Goal: Task Accomplishment & Management: Use online tool/utility

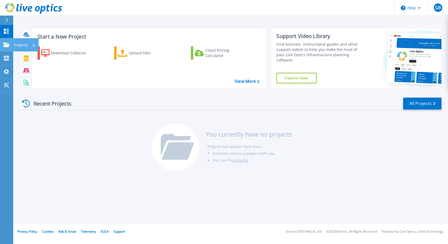
click at [5, 45] on icon at bounding box center [6, 45] width 6 height 4
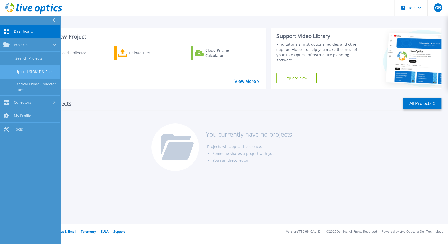
click at [25, 72] on link "Upload SIOKIT & Files" at bounding box center [30, 71] width 60 height 13
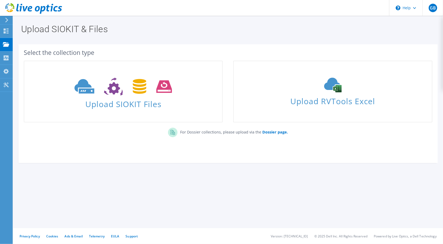
click at [84, 145] on div "Select the collection type Upload SIOKIT Files" at bounding box center [227, 101] width 419 height 108
click at [192, 30] on h1 "Upload SIOKIT & Files" at bounding box center [226, 29] width 411 height 9
click at [228, 95] on div "Upload SIOKIT Files" at bounding box center [122, 91] width 209 height 67
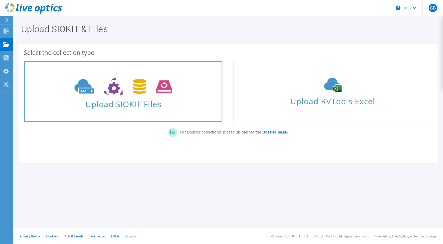
click at [138, 97] on span at bounding box center [123, 86] width 198 height 22
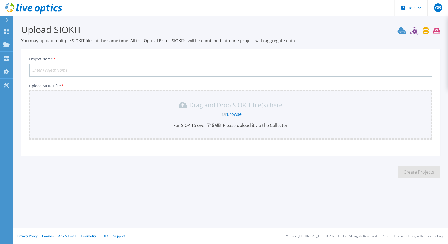
click at [84, 69] on input "Project Name *" at bounding box center [230, 70] width 403 height 13
type input "VDI Pods Util 25.10.08"
click at [216, 80] on div "Project Name * VDI Pods Util 25.10.08 Upload SIOKIT file * Drag and Drop SIOKIT…" at bounding box center [230, 104] width 419 height 104
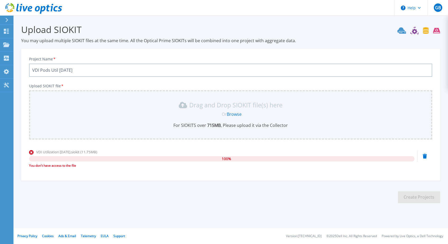
click at [199, 186] on section "Upload SIOKIT You may upload multiple SIOKIT files at the same time. All the Op…" at bounding box center [230, 116] width 434 height 200
click at [284, 55] on div "Project Name * VDI Pods Util 25.10.08 Upload SIOKIT file * Drag and Drop SIOKIT…" at bounding box center [230, 116] width 419 height 129
click at [182, 51] on div "Project Name * VDI Pods Util 25.10.08 Upload SIOKIT file * Drag and Drop SIOKIT…" at bounding box center [230, 115] width 419 height 132
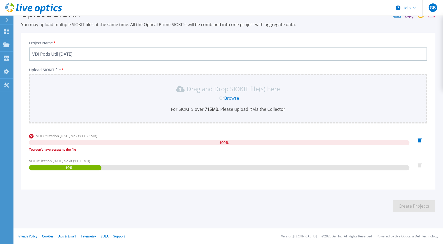
scroll to position [16, 0]
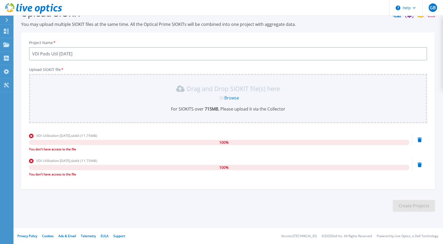
click at [203, 173] on div "You don't have access to the file" at bounding box center [219, 174] width 380 height 5
click at [228, 168] on span "100 %" at bounding box center [223, 167] width 9 height 5
click at [420, 166] on icon at bounding box center [419, 165] width 4 height 5
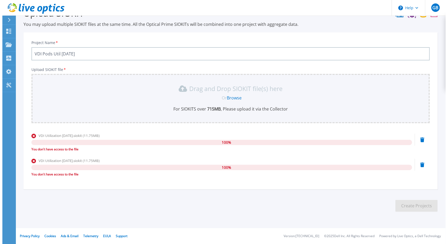
scroll to position [0, 0]
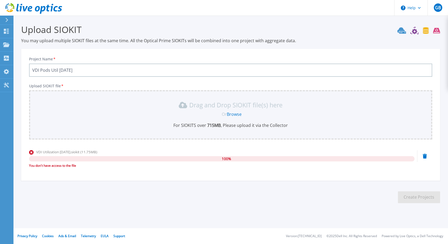
click at [425, 158] on icon at bounding box center [424, 156] width 4 height 5
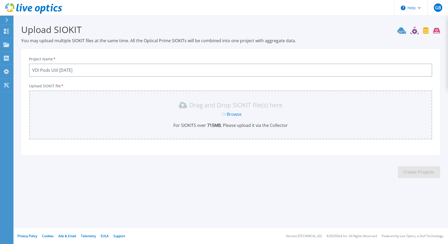
click at [127, 145] on div "Project Name * VDI Pods Util 25.10.08 Upload SIOKIT file * Drag and Drop SIOKIT…" at bounding box center [230, 104] width 419 height 104
